Goal: Check status: Check status

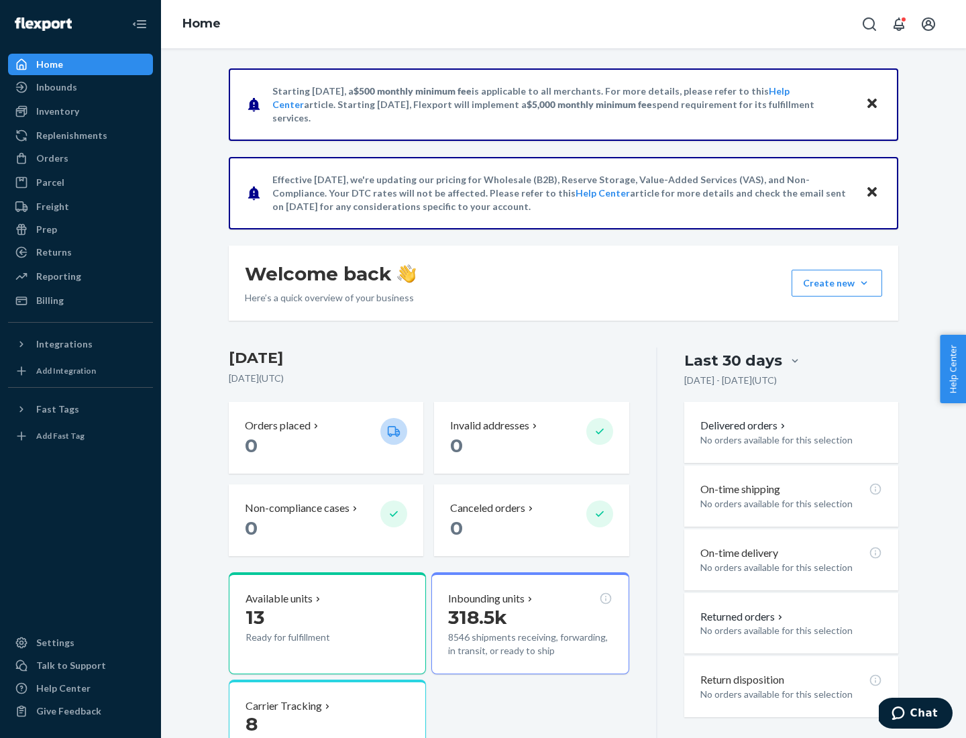
click at [864, 283] on button "Create new Create new inbound Create new order Create new product" at bounding box center [836, 283] width 91 height 27
click at [56, 87] on div "Inbounds" at bounding box center [56, 86] width 41 height 13
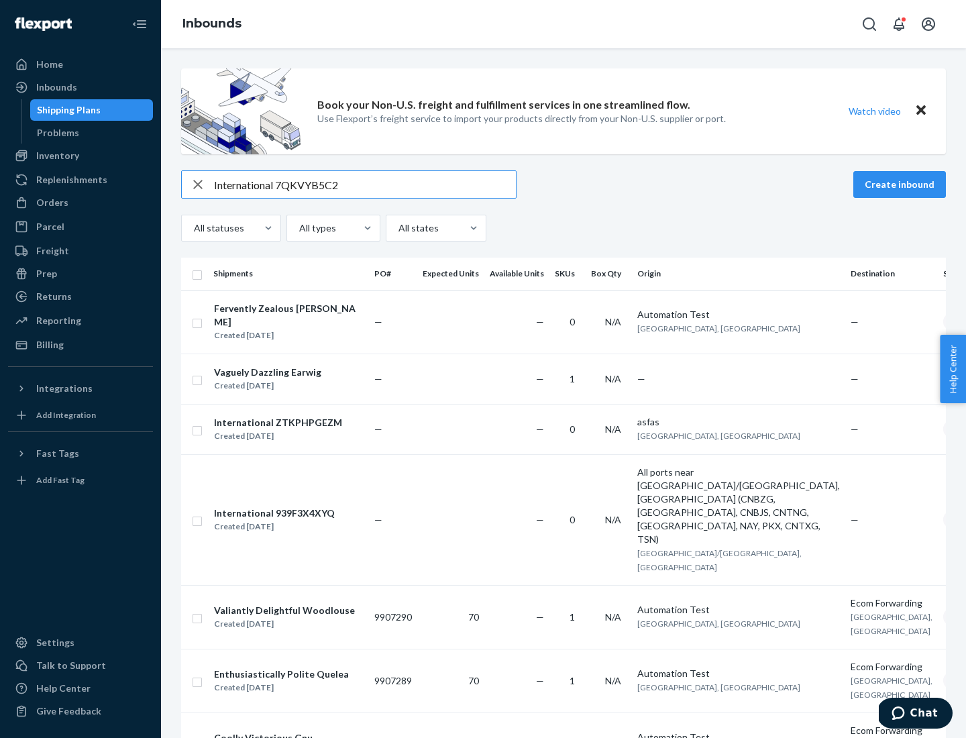
type input "International 7QKVYB5C29"
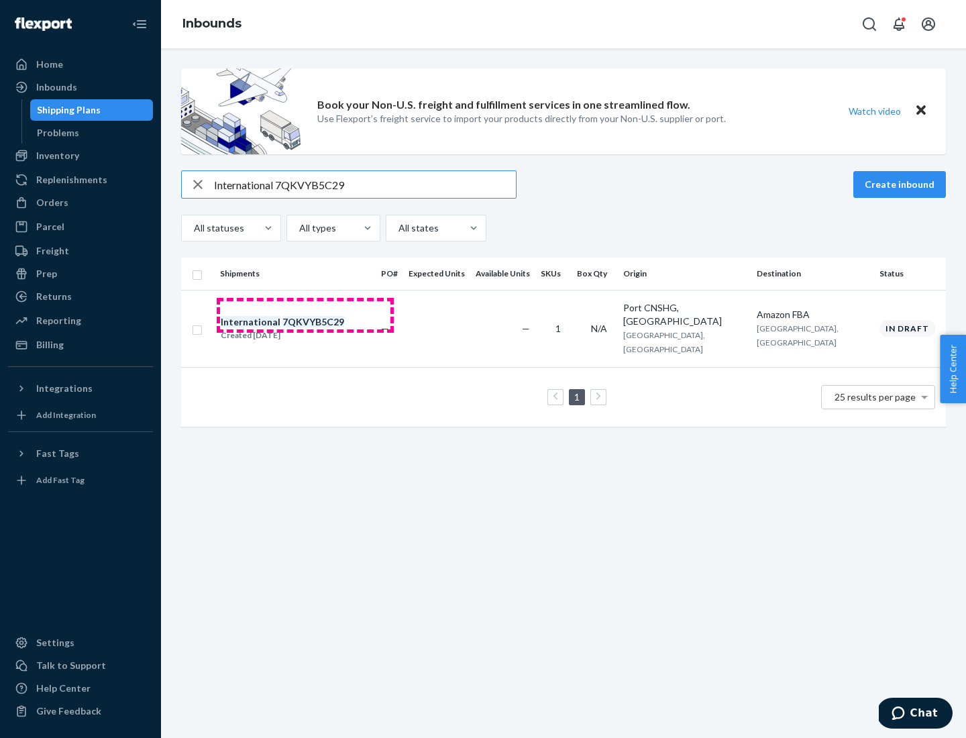
click at [305, 329] on div "Created [DATE]" at bounding box center [282, 335] width 123 height 13
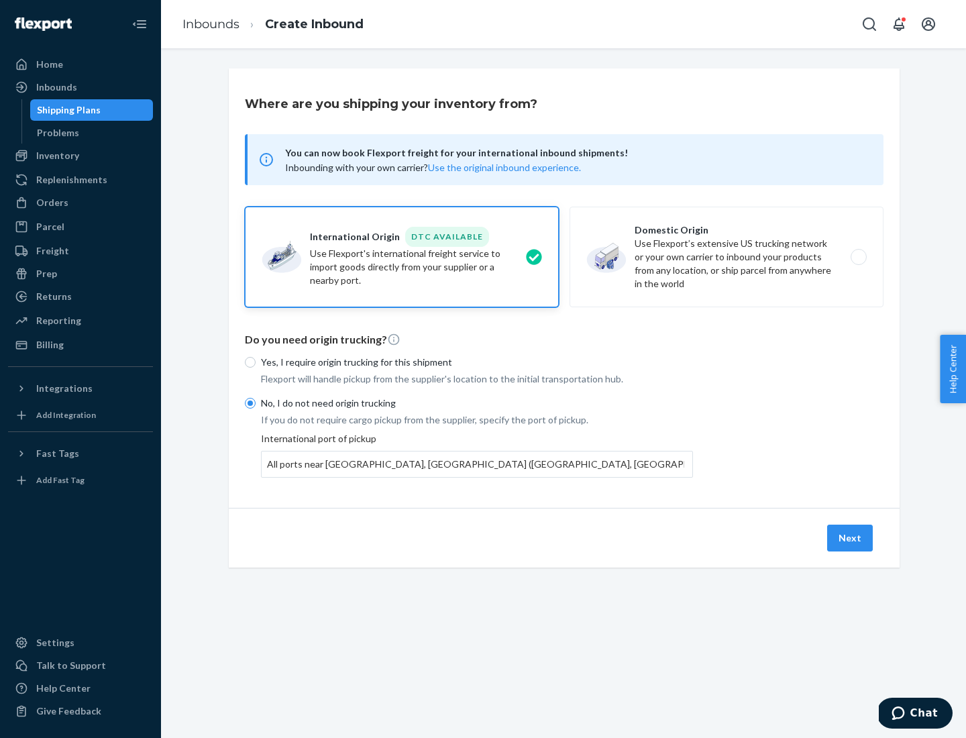
click at [850, 537] on button "Next" at bounding box center [850, 538] width 46 height 27
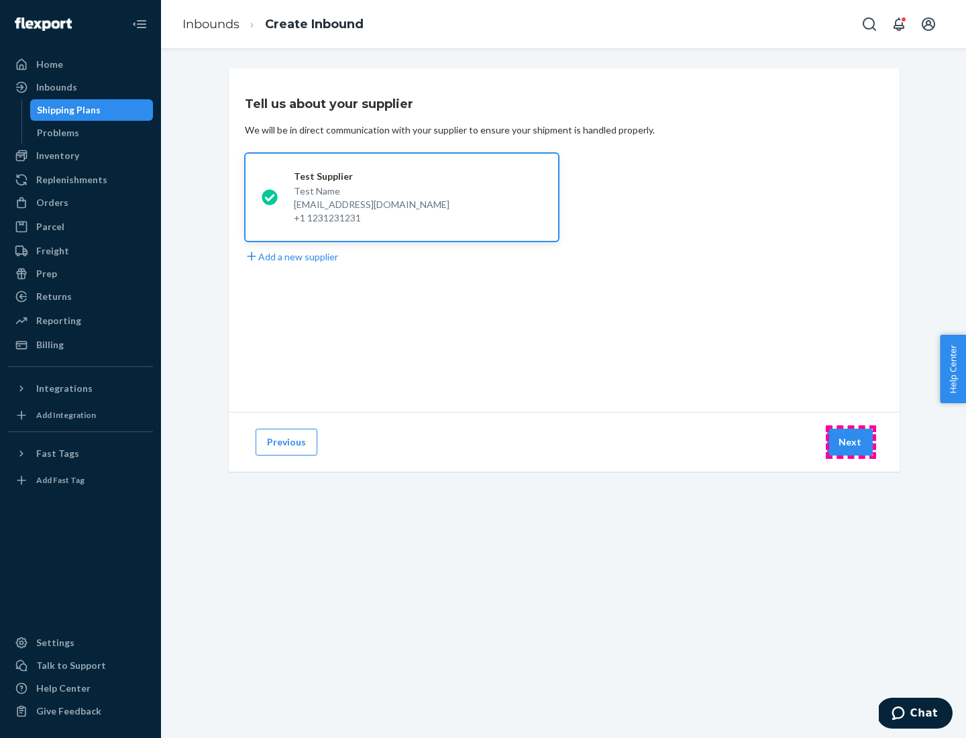
click at [850, 442] on button "Next" at bounding box center [850, 442] width 46 height 27
